Goal: Task Accomplishment & Management: Complete application form

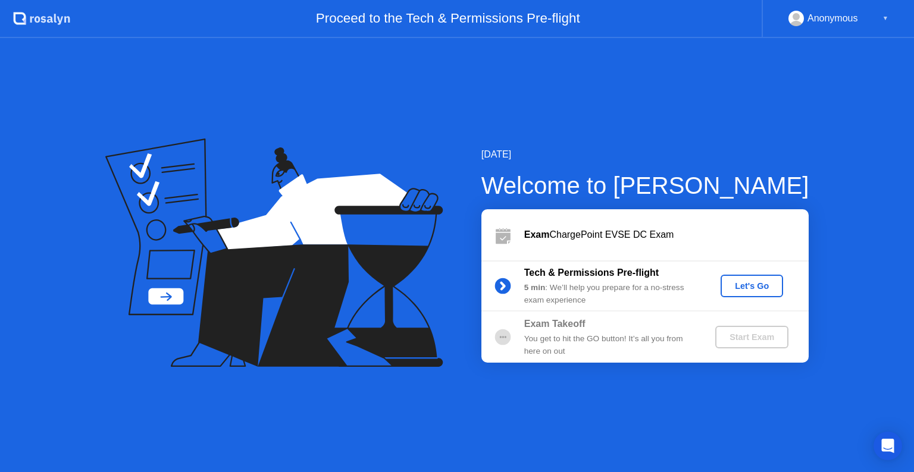
click at [745, 286] on div "Let's Go" at bounding box center [751, 286] width 53 height 10
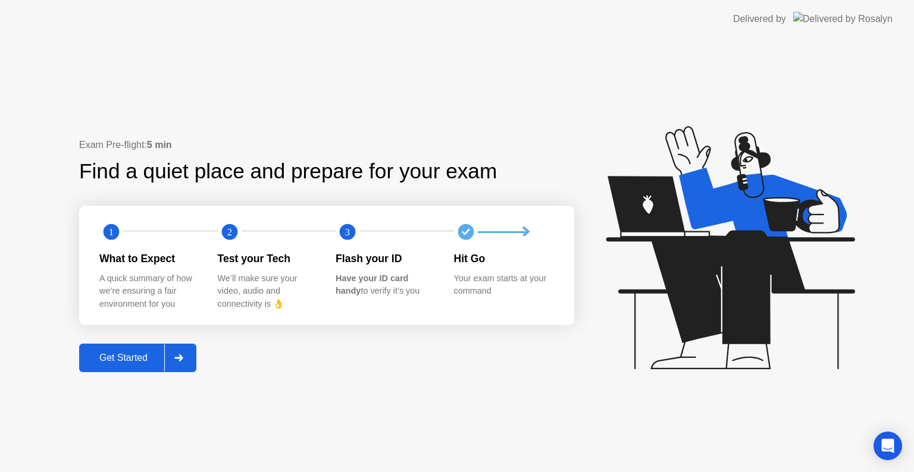
click at [186, 359] on div at bounding box center [178, 357] width 29 height 27
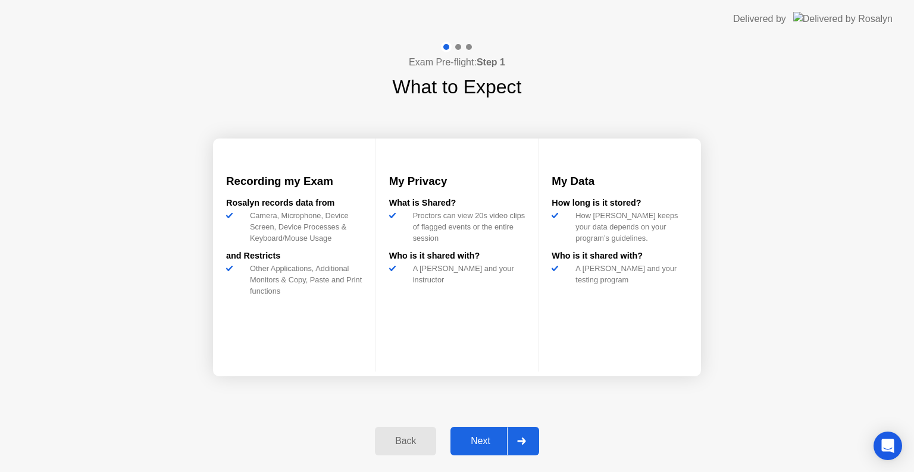
click at [531, 441] on div at bounding box center [521, 441] width 29 height 27
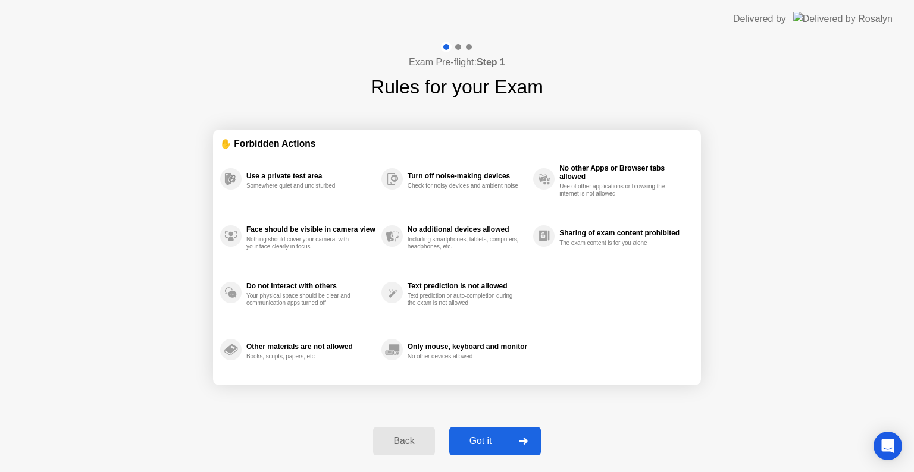
click at [531, 441] on div at bounding box center [523, 441] width 29 height 27
select select "**********"
select select "*******"
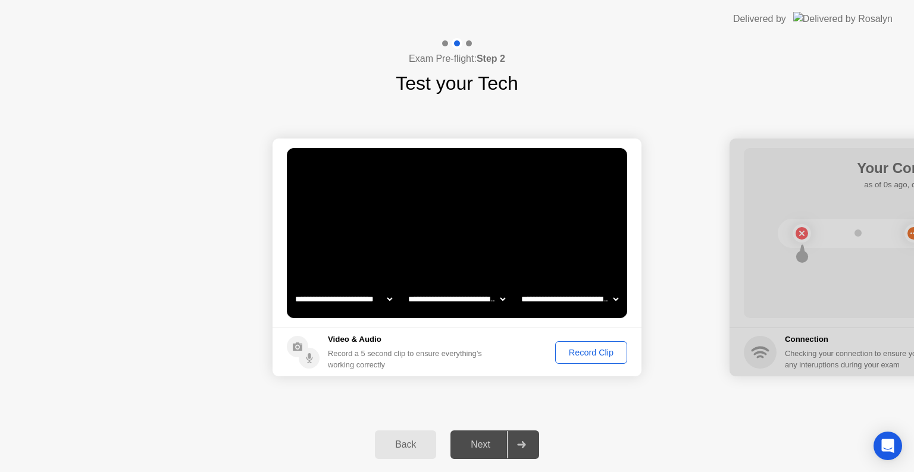
click at [604, 350] on div "Record Clip" at bounding box center [591, 353] width 64 height 10
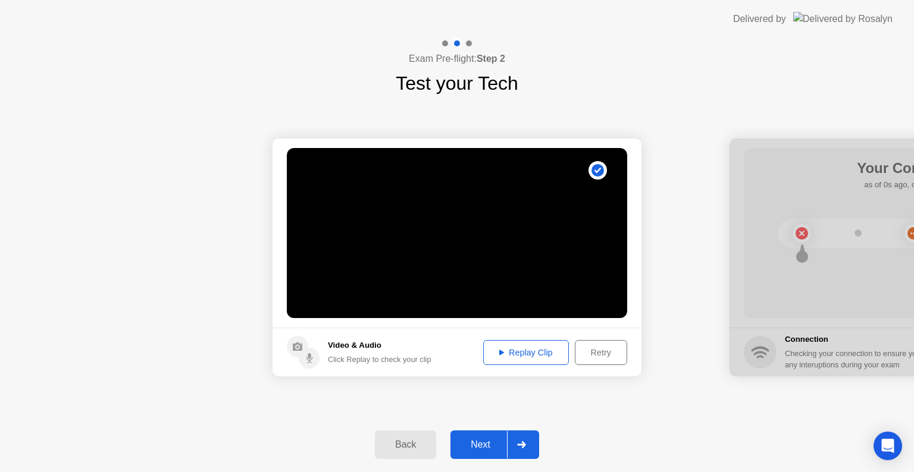
click at [533, 448] on div at bounding box center [521, 444] width 29 height 27
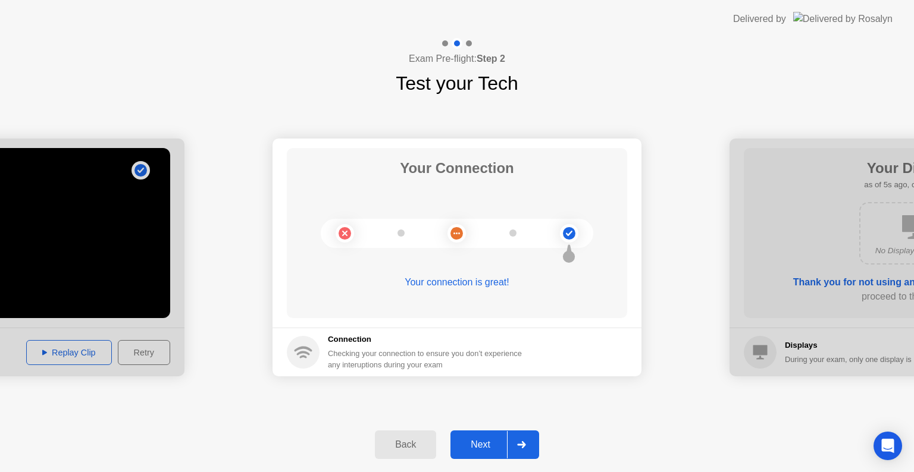
click at [531, 437] on div at bounding box center [521, 444] width 29 height 27
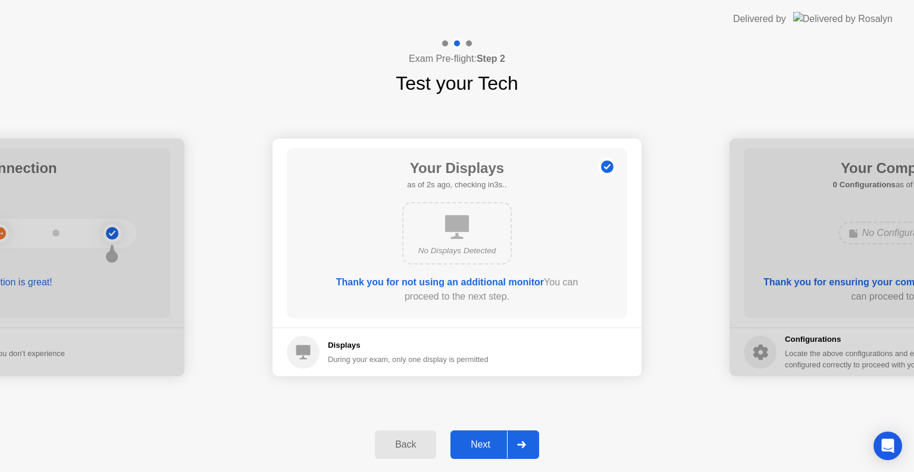
click at [531, 437] on div at bounding box center [521, 444] width 29 height 27
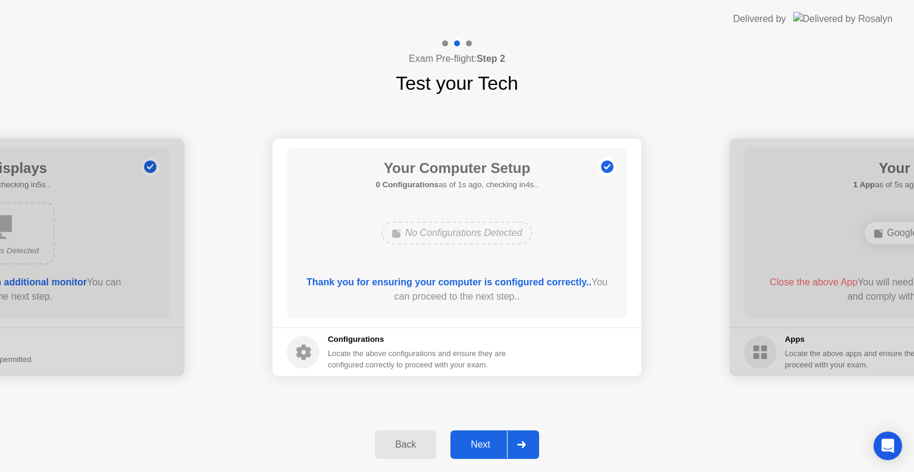
click at [531, 437] on div at bounding box center [521, 444] width 29 height 27
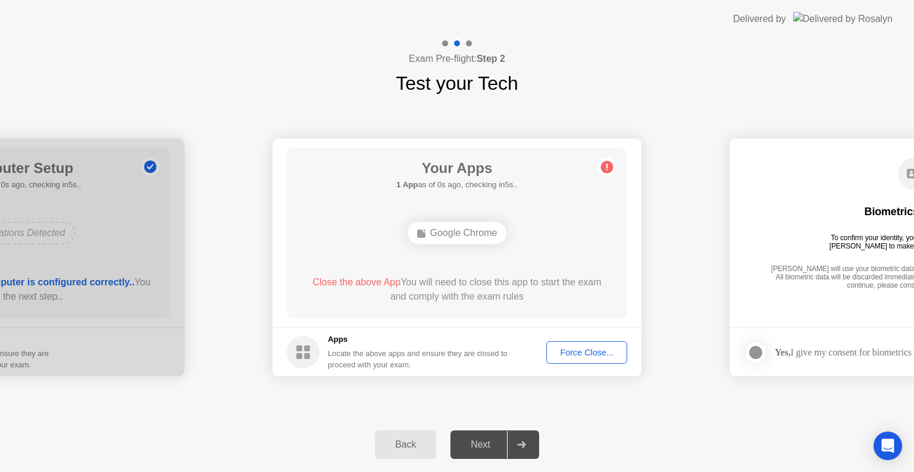
click at [572, 348] on div "Force Close..." at bounding box center [586, 353] width 73 height 10
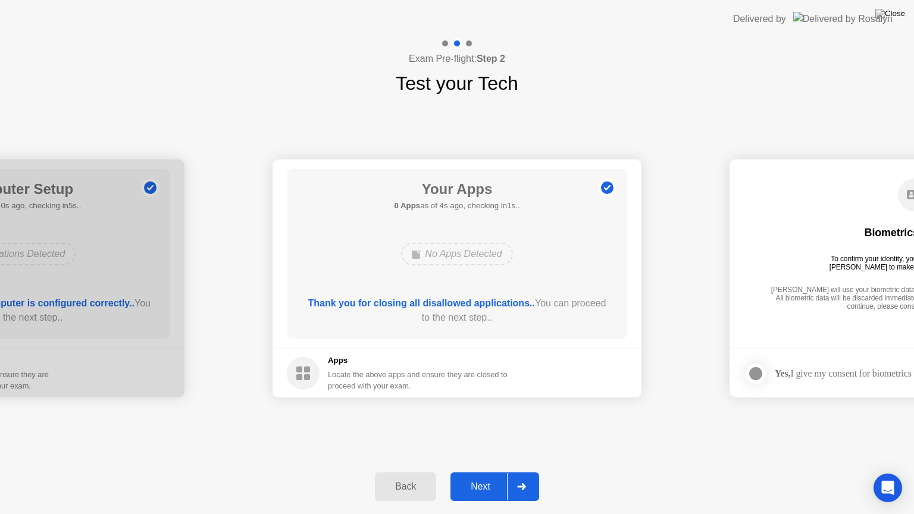
click at [495, 472] on button "Next" at bounding box center [494, 486] width 89 height 29
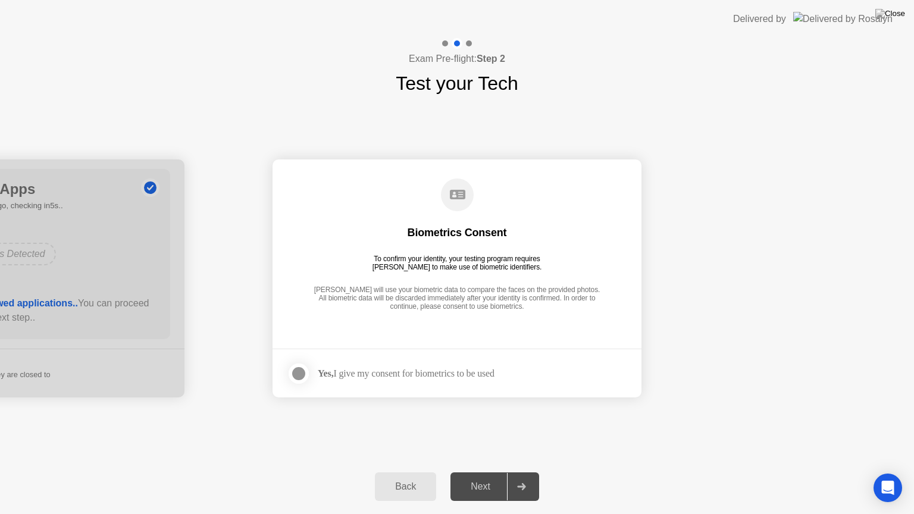
click at [299, 366] on div at bounding box center [298, 373] width 14 height 14
click at [478, 472] on div "Next" at bounding box center [480, 486] width 53 height 11
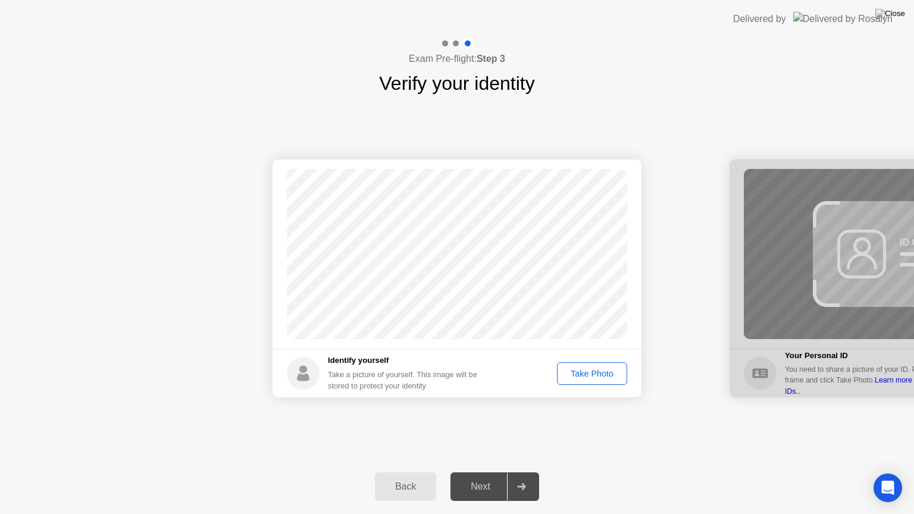
click at [600, 374] on div "Take Photo" at bounding box center [592, 374] width 62 height 10
click at [486, 472] on div "Next" at bounding box center [480, 486] width 53 height 11
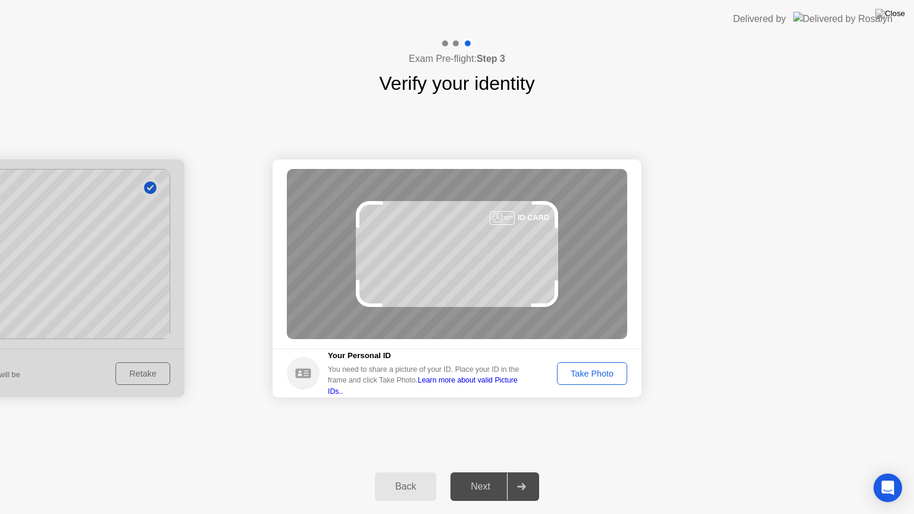
click at [604, 375] on div "Take Photo" at bounding box center [592, 374] width 62 height 10
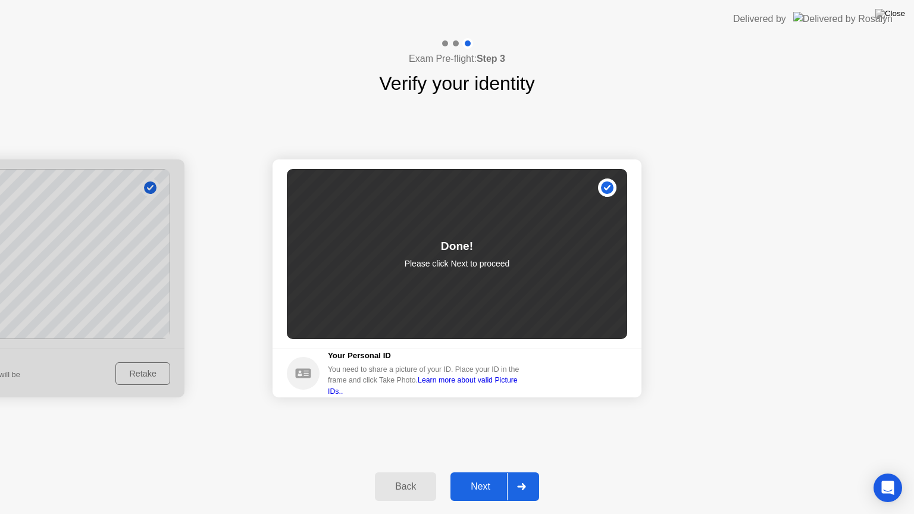
click at [482, 472] on div "Next" at bounding box center [480, 486] width 53 height 11
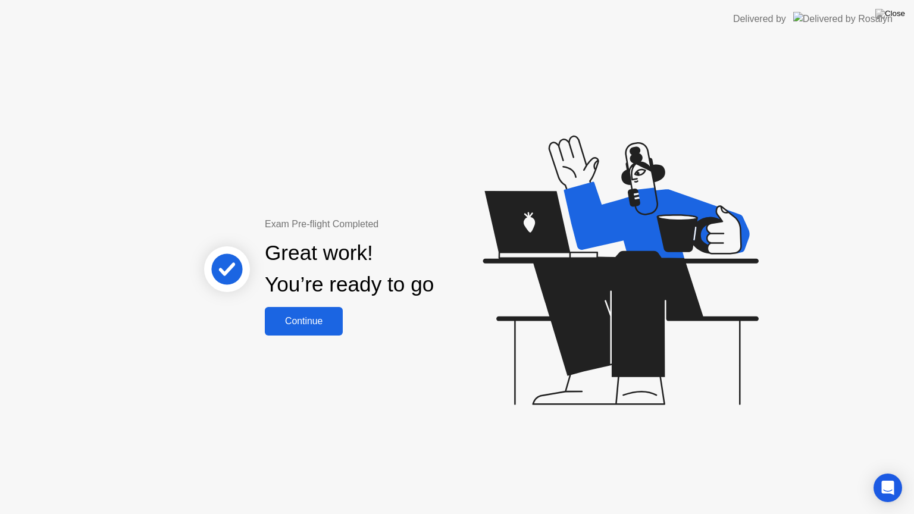
click at [319, 324] on div "Continue" at bounding box center [303, 321] width 71 height 11
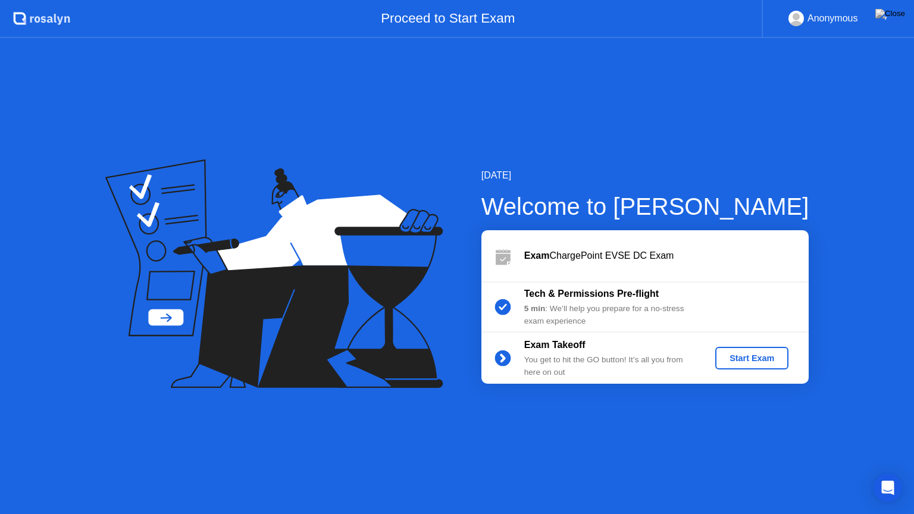
click at [761, 357] on div "Start Exam" at bounding box center [752, 358] width 64 height 10
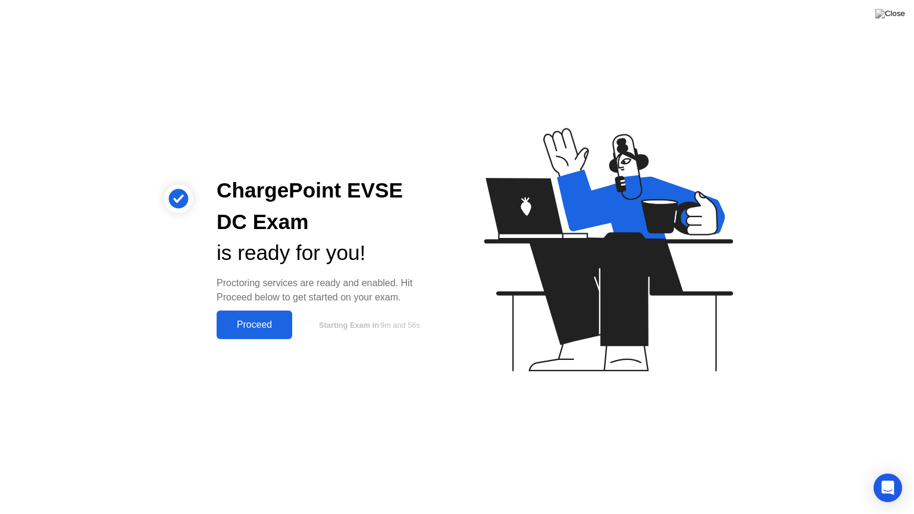
click at [261, 325] on div "Proceed" at bounding box center [254, 324] width 68 height 11
